Goal: Information Seeking & Learning: Learn about a topic

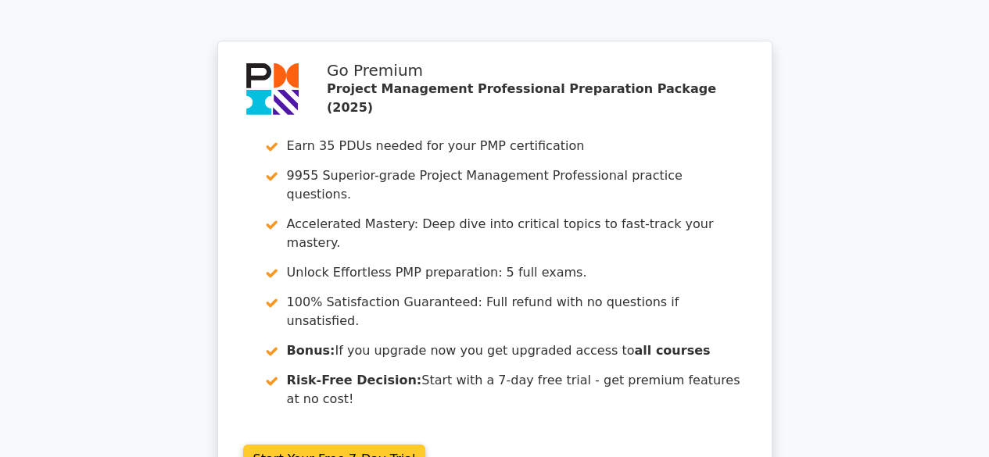
scroll to position [2658, 0]
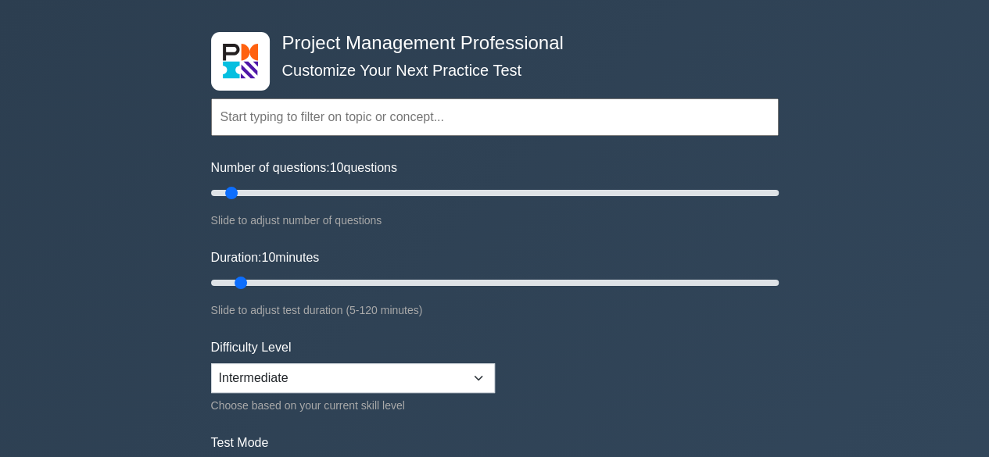
scroll to position [78, 0]
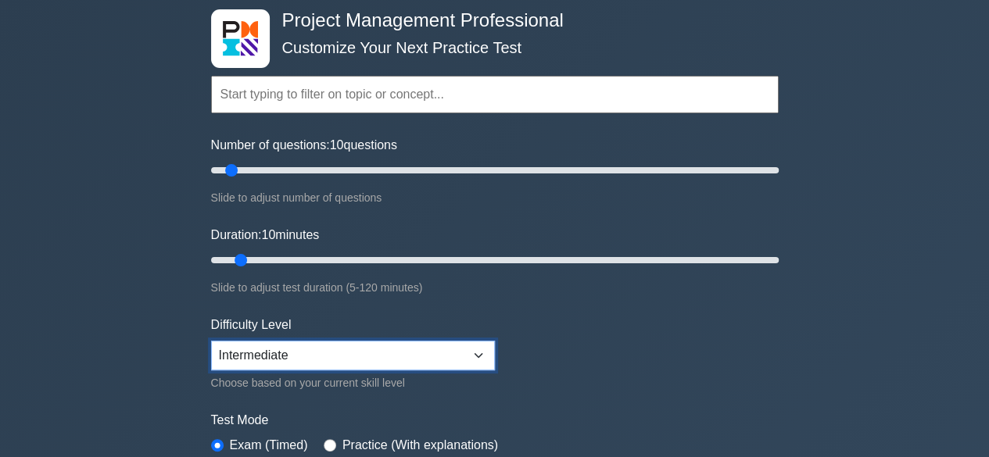
drag, startPoint x: 380, startPoint y: 346, endPoint x: 335, endPoint y: 357, distance: 46.6
click at [380, 346] on select "Beginner Intermediate Expert" at bounding box center [353, 356] width 284 height 30
select select "beginner"
click at [211, 341] on select "Beginner Intermediate Expert" at bounding box center [353, 356] width 284 height 30
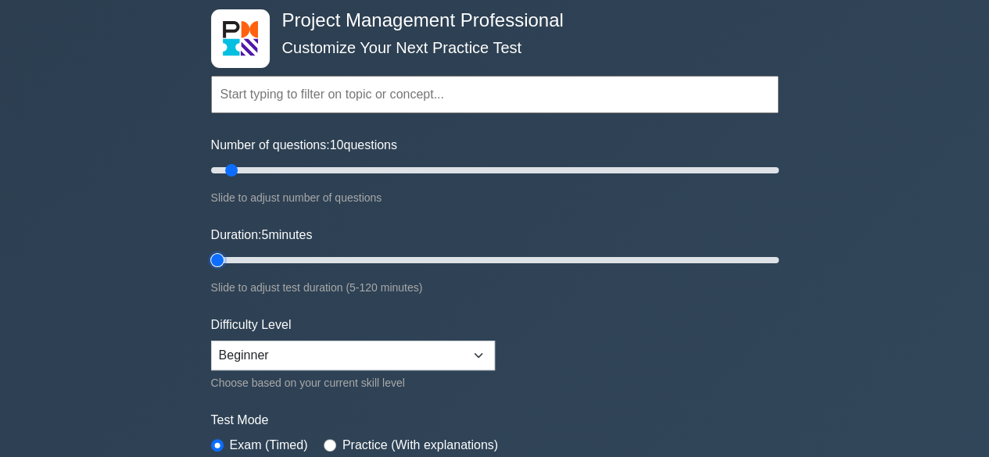
drag, startPoint x: 237, startPoint y: 256, endPoint x: 202, endPoint y: 260, distance: 34.7
type input "5"
click at [211, 259] on input "Duration: 5 minutes" at bounding box center [495, 260] width 568 height 19
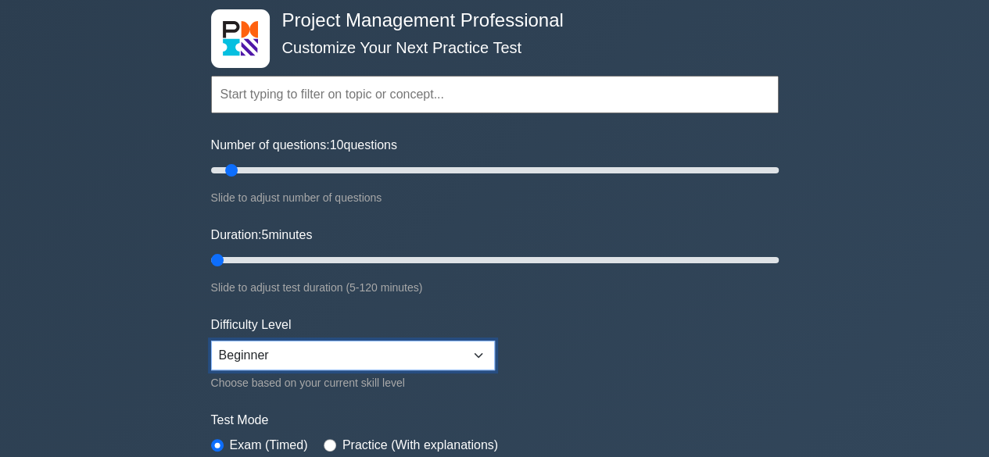
click at [428, 342] on select "Beginner Intermediate Expert" at bounding box center [353, 356] width 284 height 30
select select "intermediate"
click at [211, 341] on select "Beginner Intermediate Expert" at bounding box center [353, 356] width 284 height 30
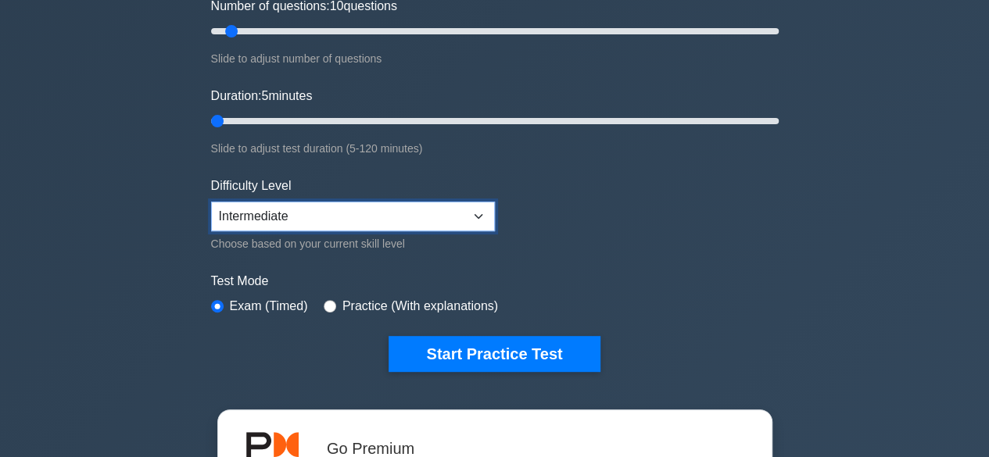
scroll to position [313, 0]
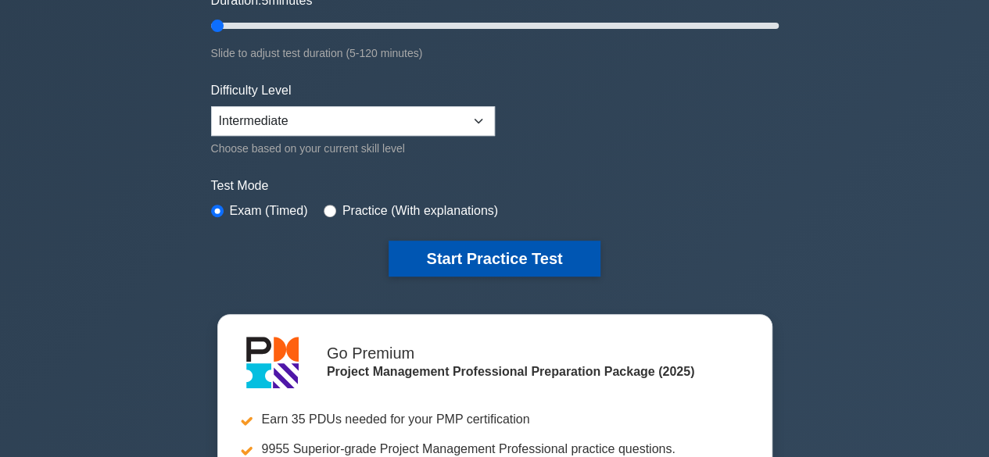
click at [469, 257] on button "Start Practice Test" at bounding box center [494, 259] width 211 height 36
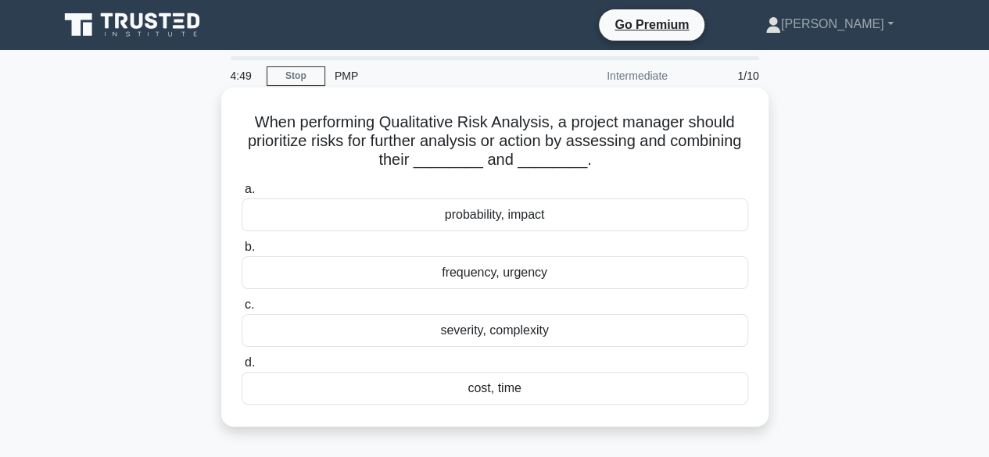
click at [499, 213] on div "probability, impact" at bounding box center [495, 215] width 507 height 33
click at [242, 195] on input "a. probability, impact" at bounding box center [242, 190] width 0 height 10
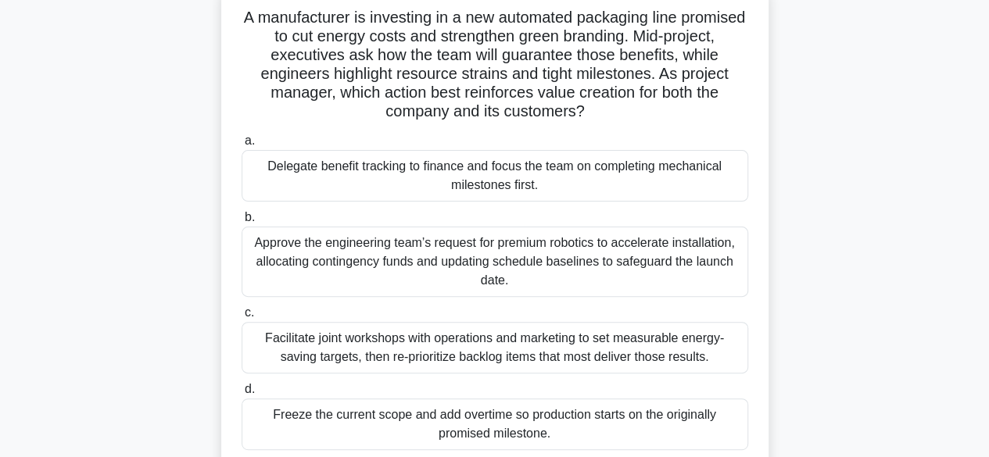
scroll to position [156, 0]
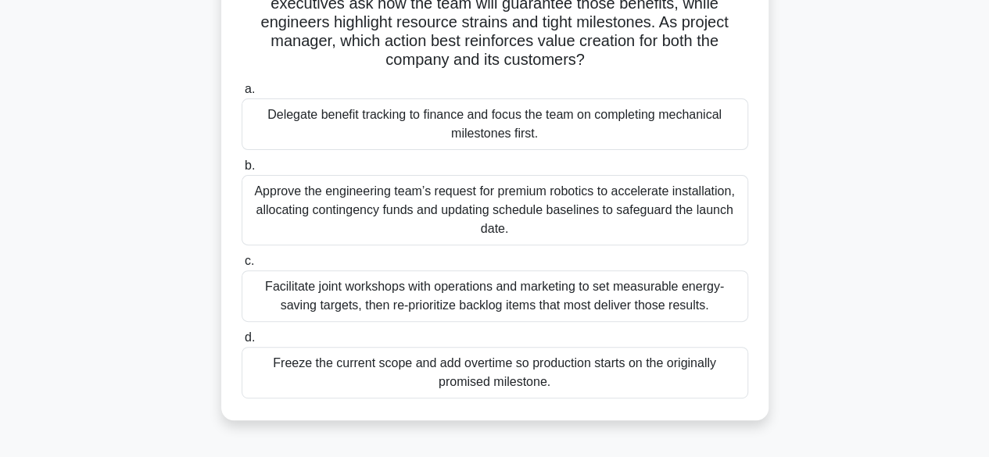
click at [450, 299] on div "Facilitate joint workshops with operations and marketing to set measurable ener…" at bounding box center [495, 296] width 507 height 52
click at [242, 267] on input "c. Facilitate joint workshops with operations and marketing to set measurable e…" at bounding box center [242, 261] width 0 height 10
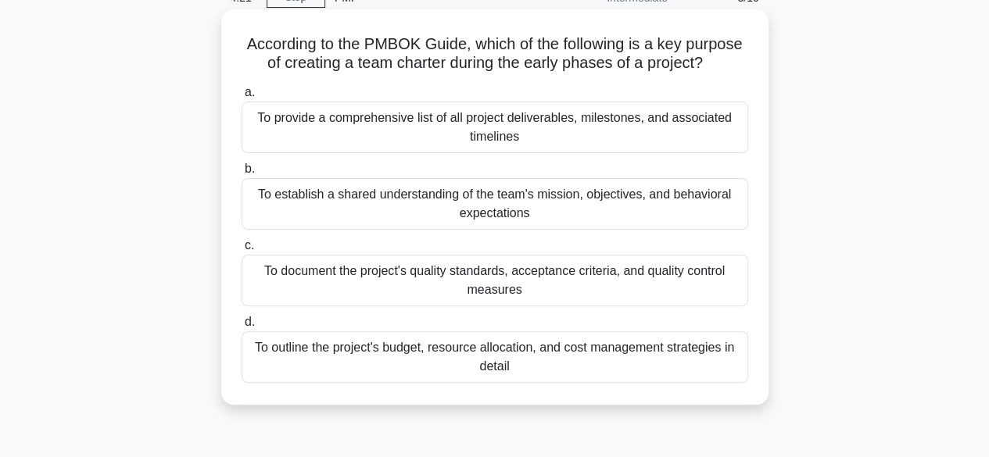
scroll to position [0, 0]
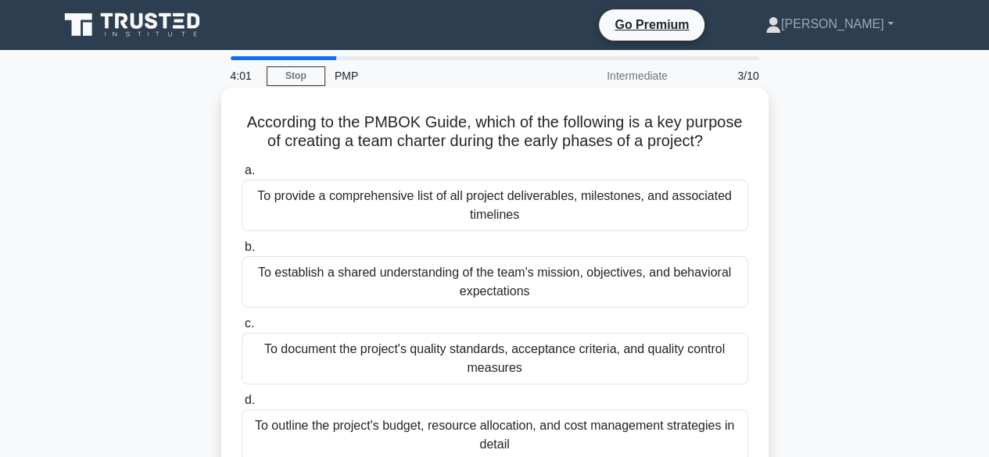
click at [513, 284] on div "To establish a shared understanding of the team's mission, objectives, and beha…" at bounding box center [495, 282] width 507 height 52
click at [242, 253] on input "b. To establish a shared understanding of the team's mission, objectives, and b…" at bounding box center [242, 247] width 0 height 10
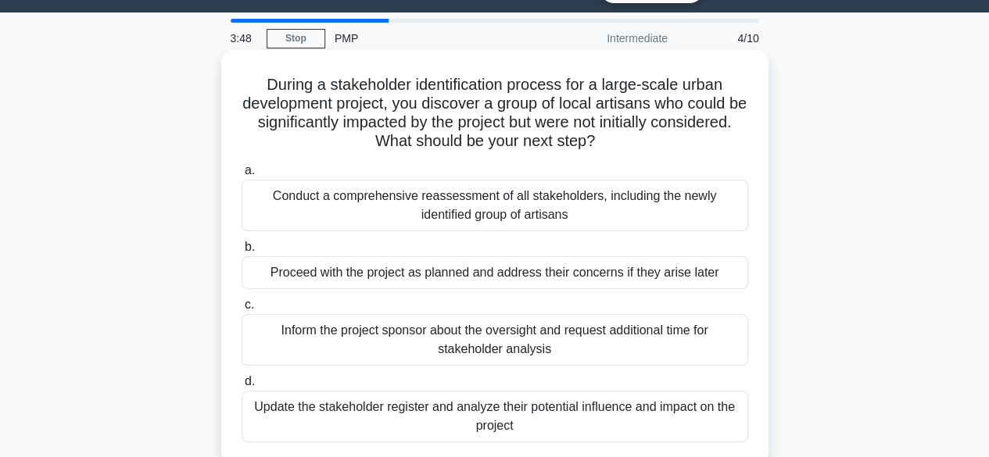
scroll to position [78, 0]
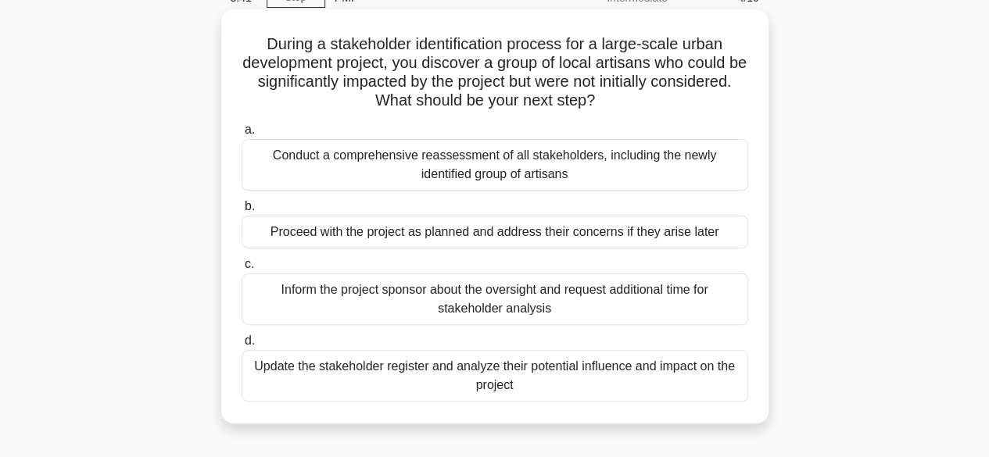
click at [483, 365] on div "Update the stakeholder register and analyze their potential influence and impac…" at bounding box center [495, 376] width 507 height 52
click at [242, 346] on input "d. Update the stakeholder register and analyze their potential influence and im…" at bounding box center [242, 341] width 0 height 10
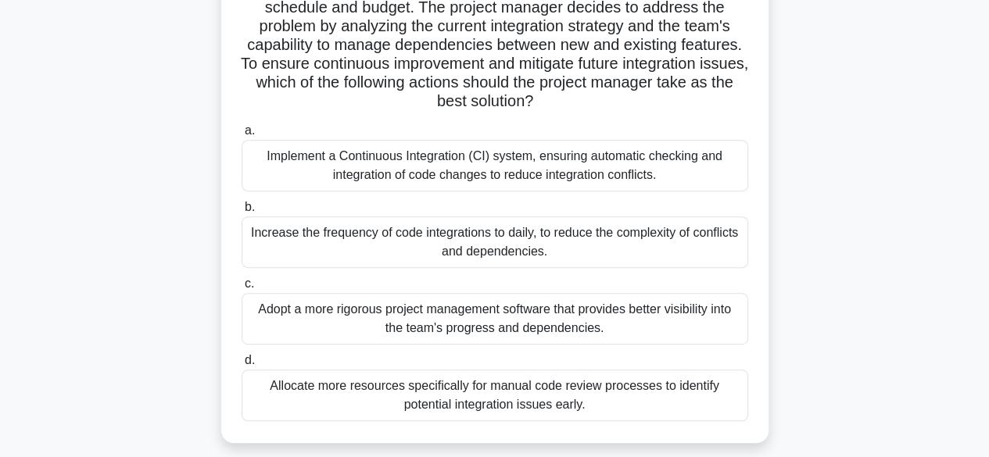
scroll to position [313, 0]
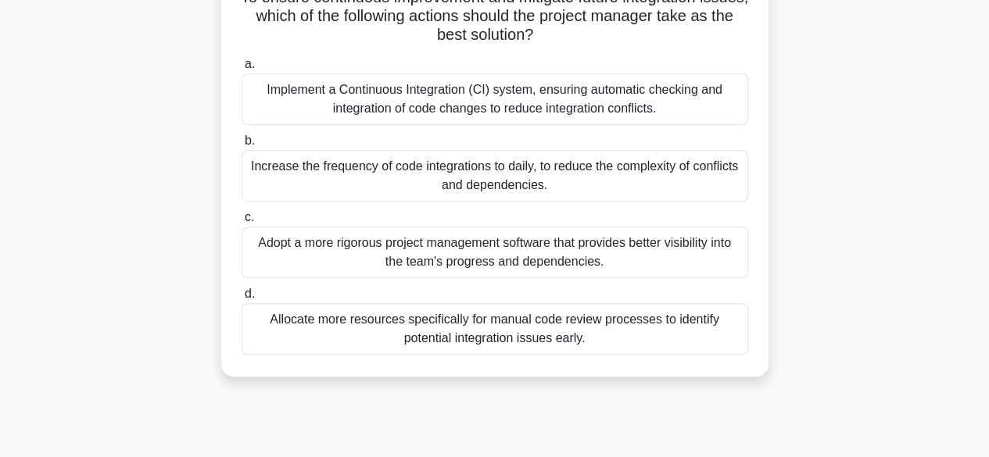
click at [464, 102] on div "Implement a Continuous Integration (CI) system, ensuring automatic checking and…" at bounding box center [495, 99] width 507 height 52
click at [242, 70] on input "a. Implement a Continuous Integration (CI) system, ensuring automatic checking …" at bounding box center [242, 64] width 0 height 10
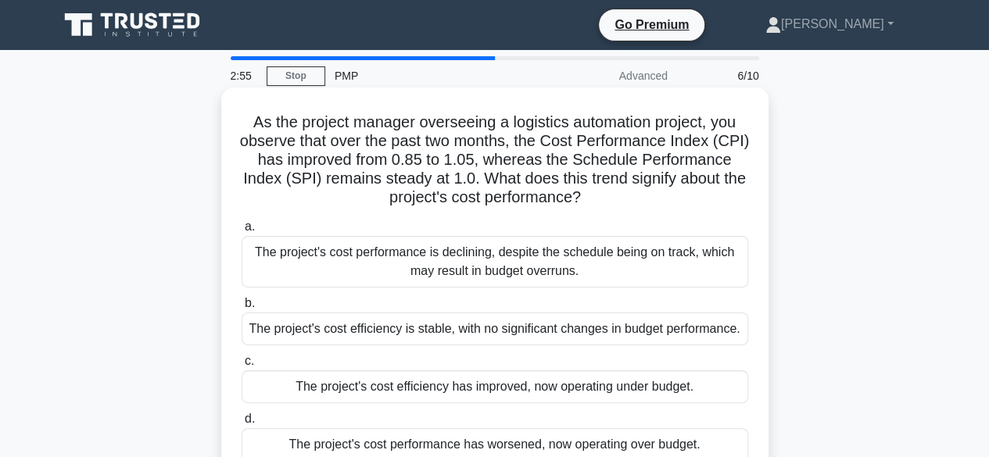
scroll to position [78, 0]
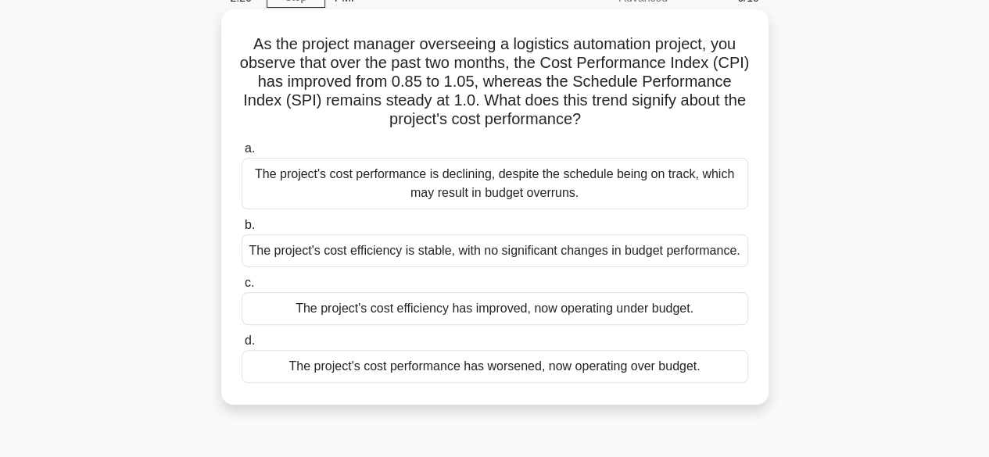
click at [446, 306] on div "The project's cost efficiency has improved, now operating under budget." at bounding box center [495, 308] width 507 height 33
click at [242, 288] on input "c. The project's cost efficiency has improved, now operating under budget." at bounding box center [242, 283] width 0 height 10
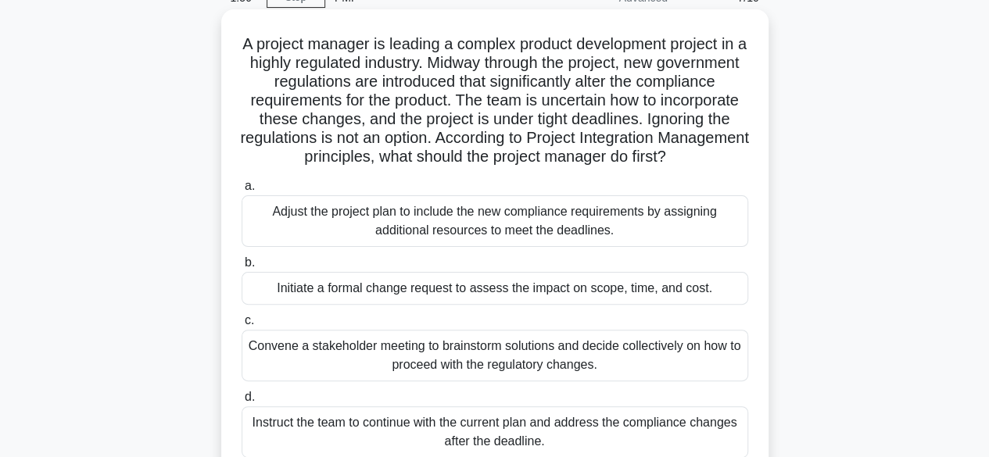
click at [478, 303] on div "Initiate a formal change request to assess the impact on scope, time, and cost." at bounding box center [495, 288] width 507 height 33
click at [242, 268] on input "b. Initiate a formal change request to assess the impact on scope, time, and co…" at bounding box center [242, 263] width 0 height 10
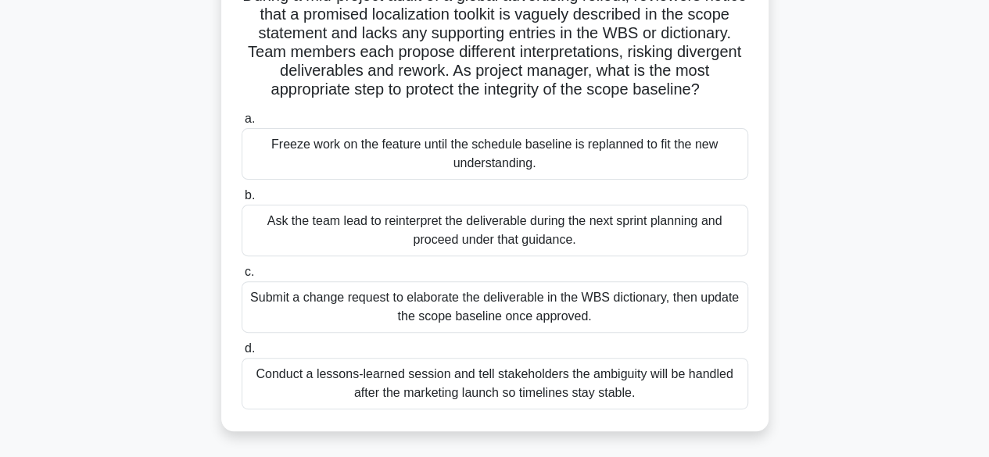
scroll to position [156, 0]
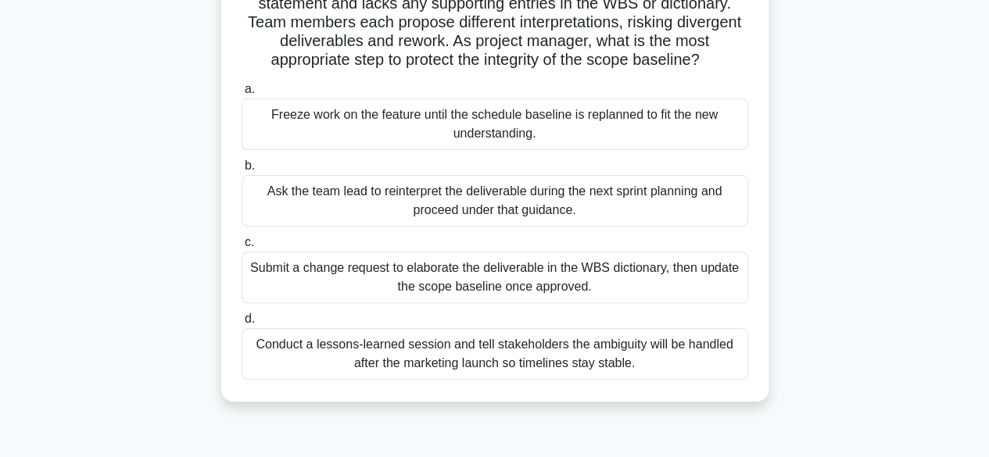
click at [471, 285] on div "Submit a change request to elaborate the deliverable in the WBS dictionary, the…" at bounding box center [495, 278] width 507 height 52
click at [242, 248] on input "c. Submit a change request to elaborate the deliverable in the WBS dictionary, …" at bounding box center [242, 243] width 0 height 10
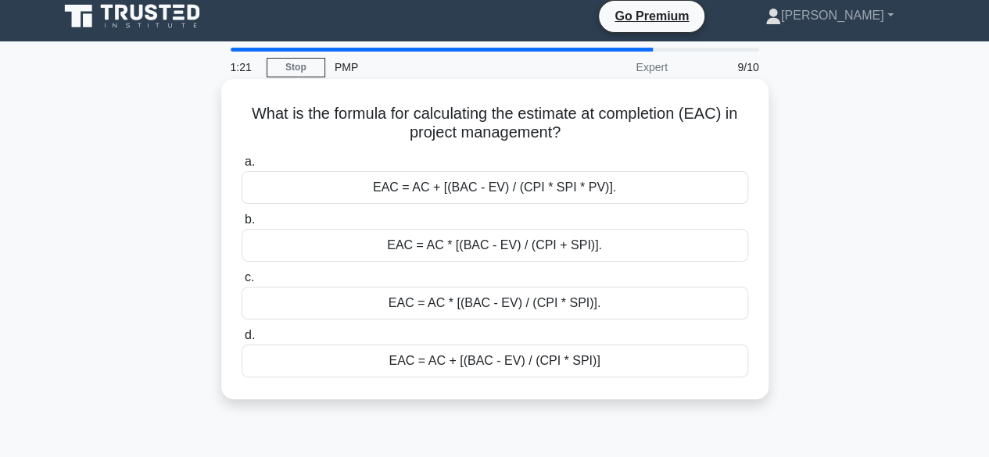
scroll to position [0, 0]
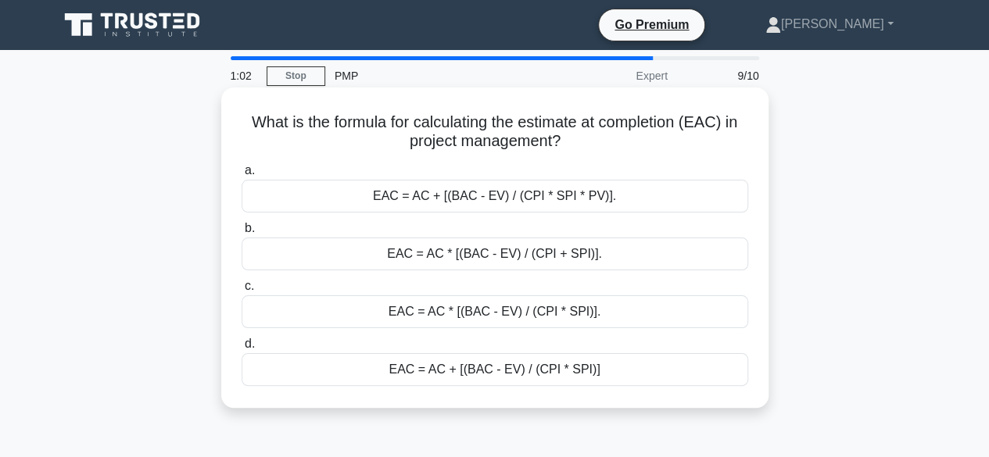
click at [495, 370] on div "EAC = AC + [(BAC - EV) / (CPI * SPI)]" at bounding box center [495, 369] width 507 height 33
click at [242, 349] on input "d. EAC = AC + [(BAC - EV) / (CPI * SPI)]" at bounding box center [242, 344] width 0 height 10
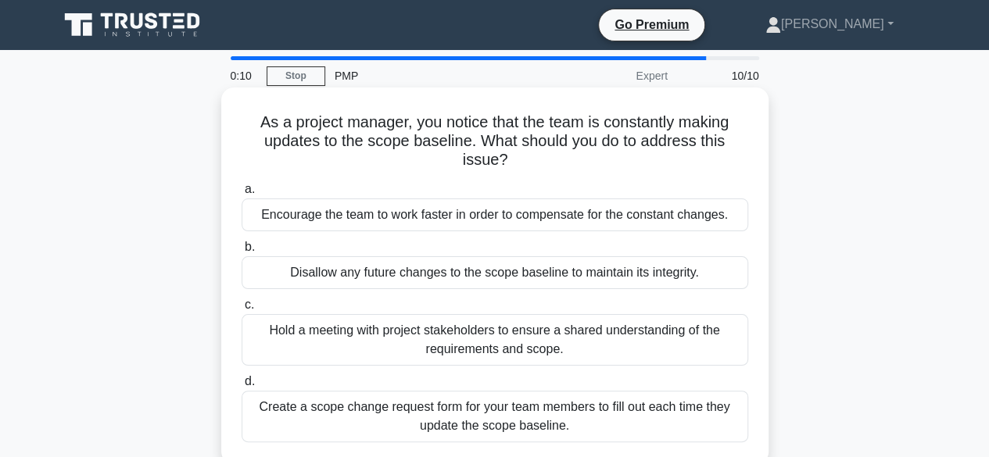
click at [480, 346] on div "Hold a meeting with project stakeholders to ensure a shared understanding of th…" at bounding box center [495, 340] width 507 height 52
click at [242, 310] on input "c. Hold a meeting with project stakeholders to ensure a shared understanding of…" at bounding box center [242, 305] width 0 height 10
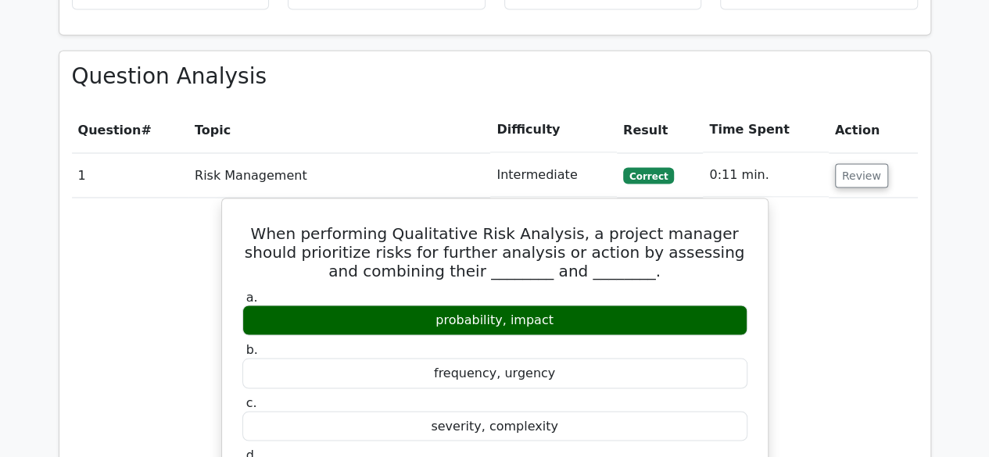
scroll to position [1329, 0]
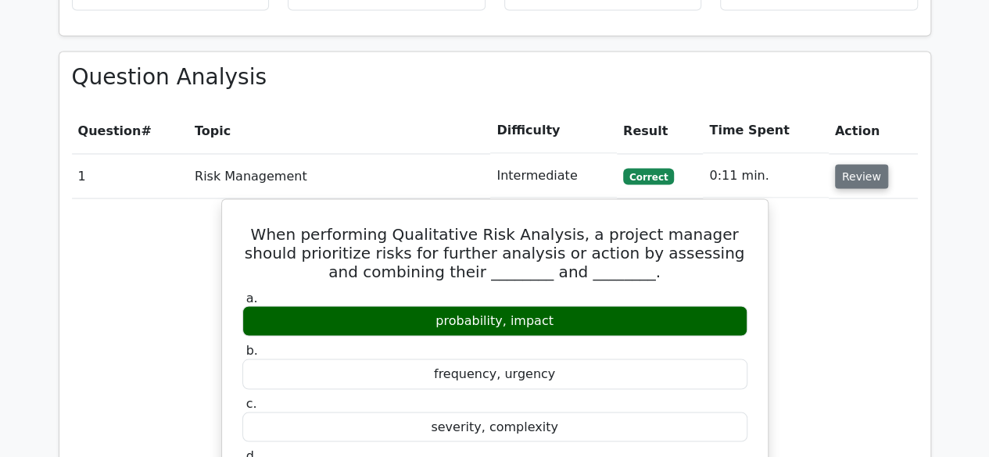
click at [856, 164] on button "Review" at bounding box center [861, 176] width 53 height 24
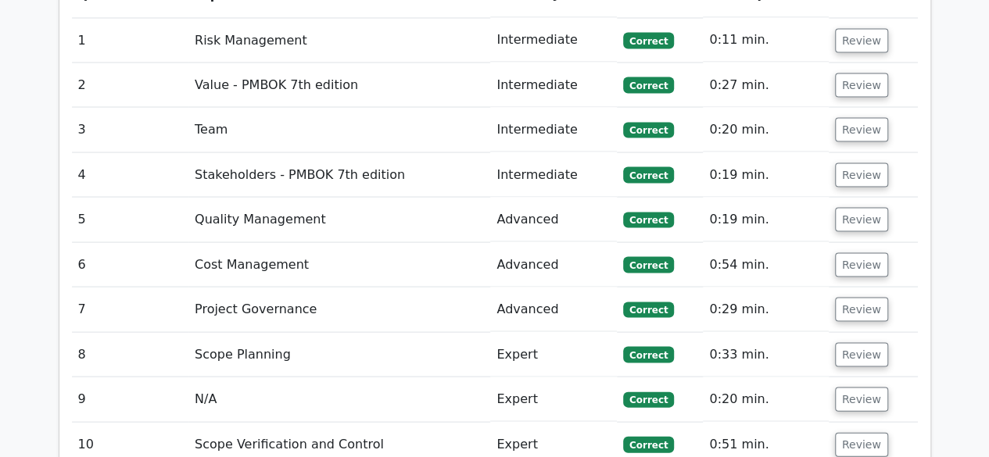
scroll to position [1720, 0]
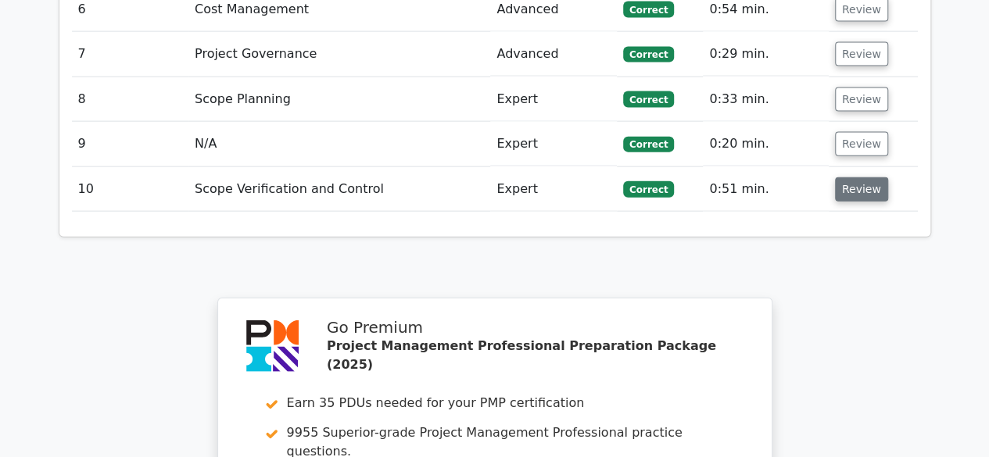
click at [864, 177] on button "Review" at bounding box center [861, 189] width 53 height 24
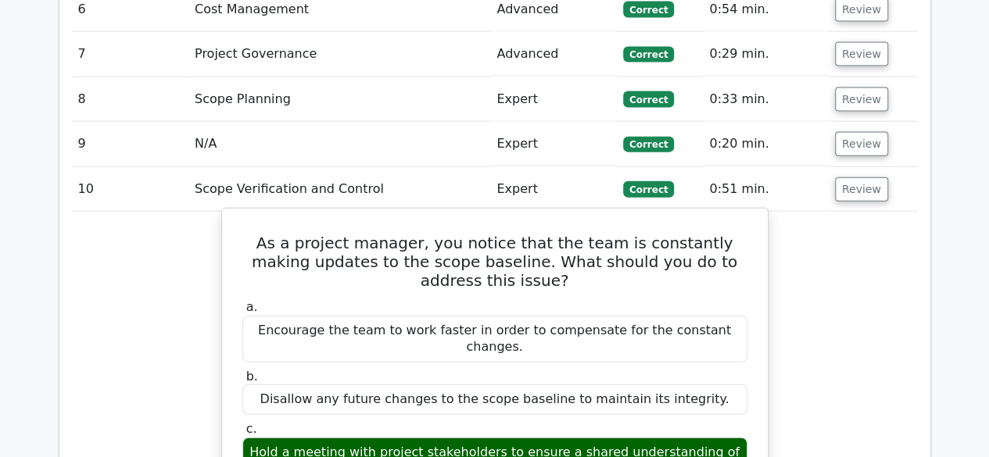
scroll to position [1798, 0]
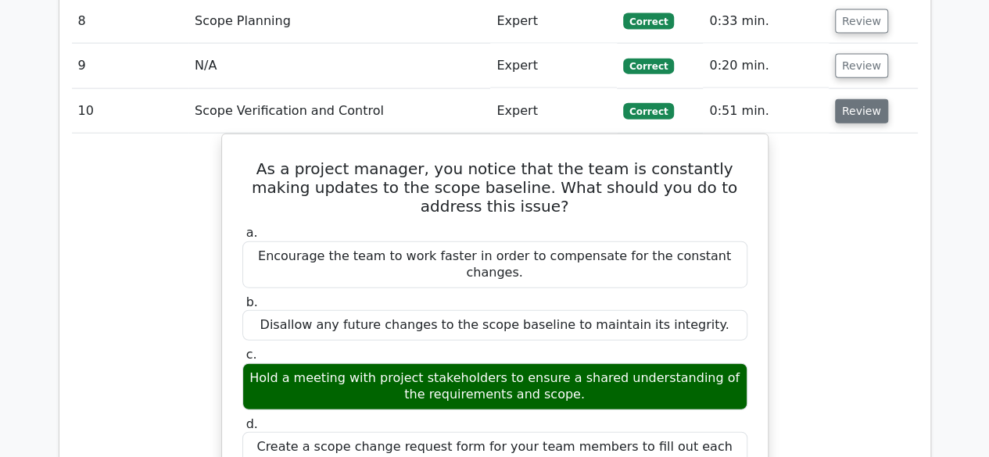
click at [851, 99] on button "Review" at bounding box center [861, 111] width 53 height 24
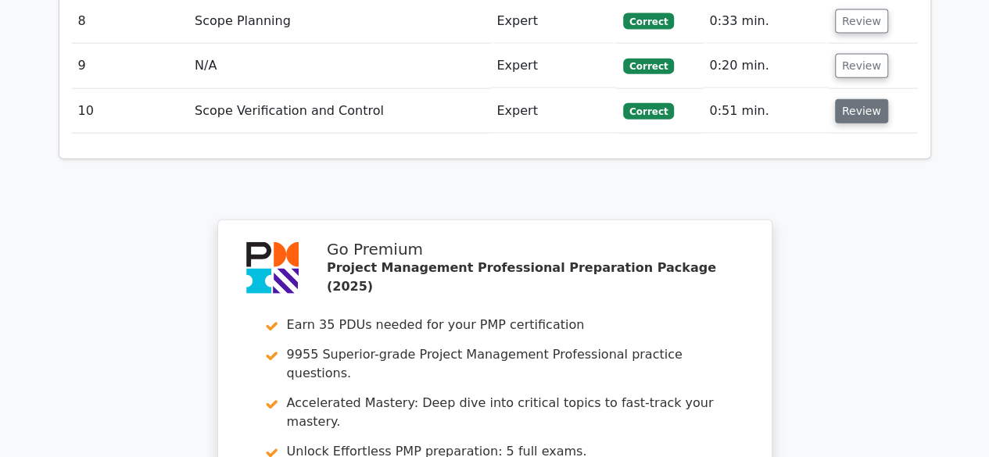
click at [853, 99] on button "Review" at bounding box center [861, 111] width 53 height 24
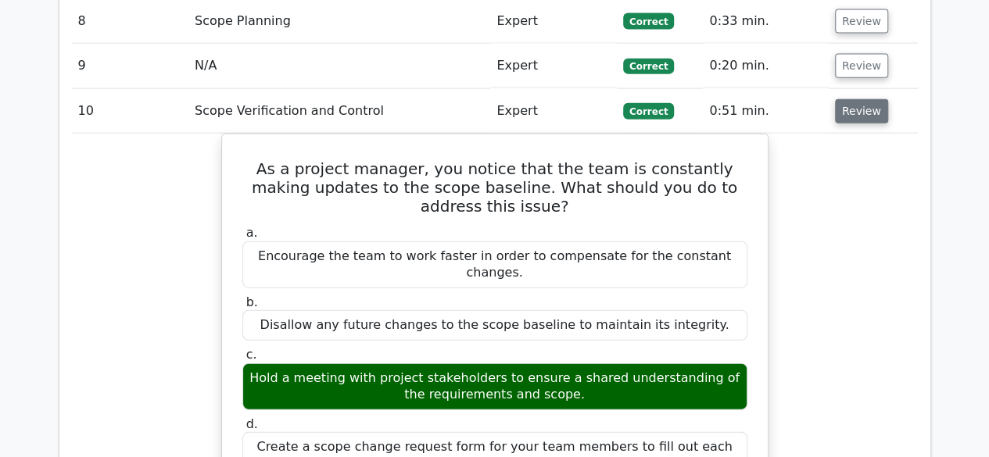
click at [849, 99] on button "Review" at bounding box center [861, 111] width 53 height 24
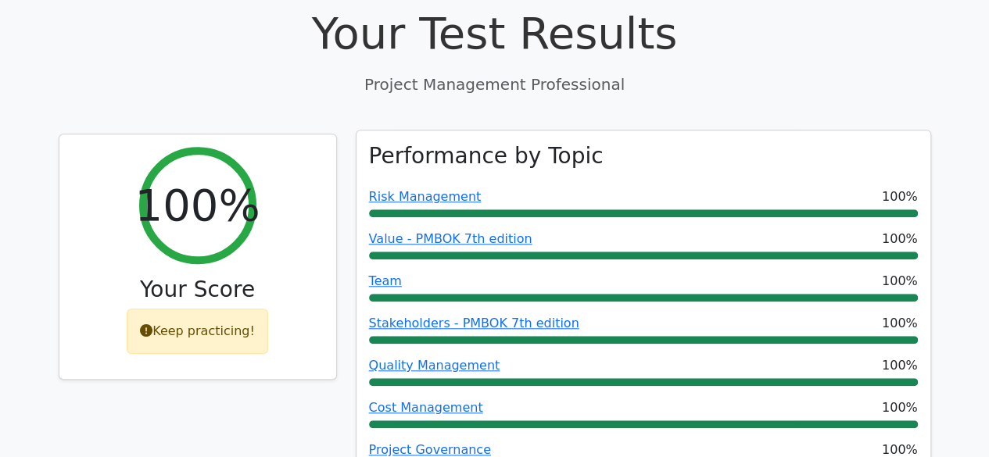
scroll to position [684, 0]
